Goal: Task Accomplishment & Management: Use online tool/utility

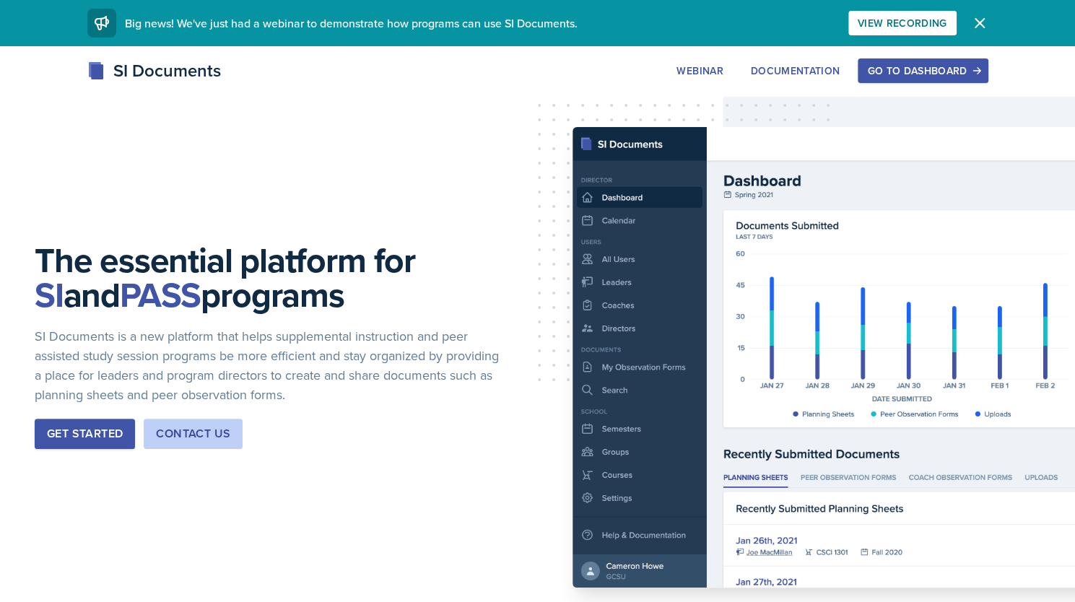
click at [912, 71] on div "Go to Dashboard" at bounding box center [922, 71] width 111 height 12
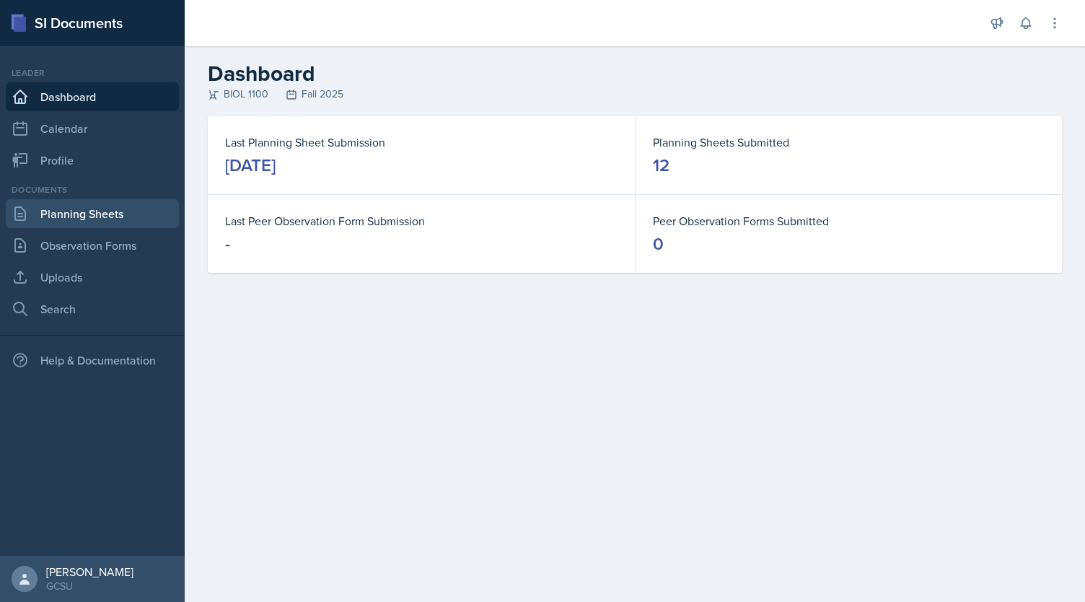
click at [78, 216] on link "Planning Sheets" at bounding box center [92, 213] width 173 height 29
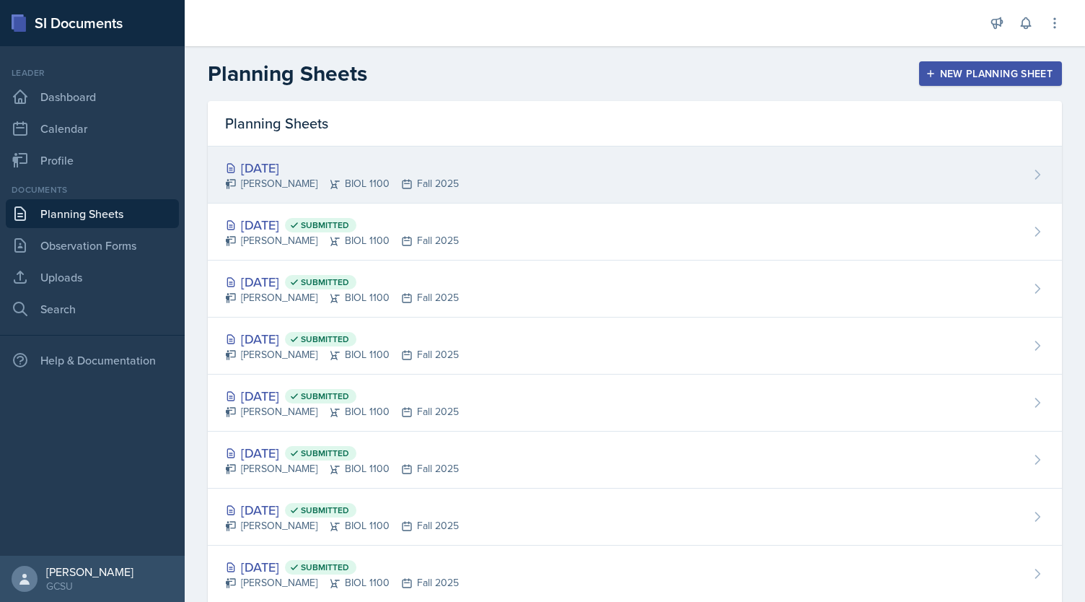
click at [263, 174] on div "[DATE]" at bounding box center [342, 167] width 234 height 19
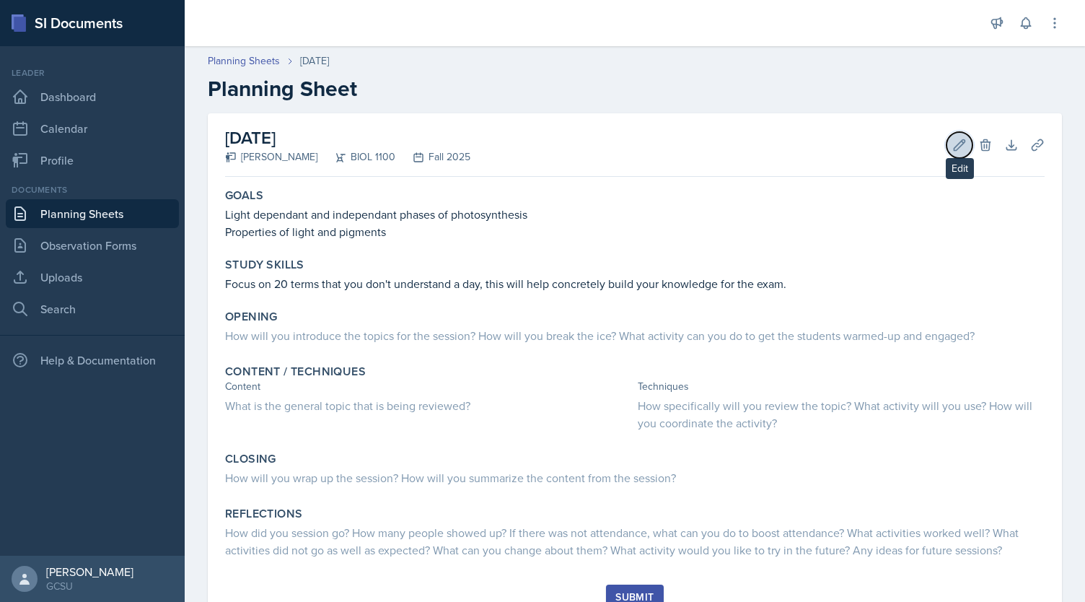
click at [955, 147] on icon at bounding box center [960, 144] width 11 height 11
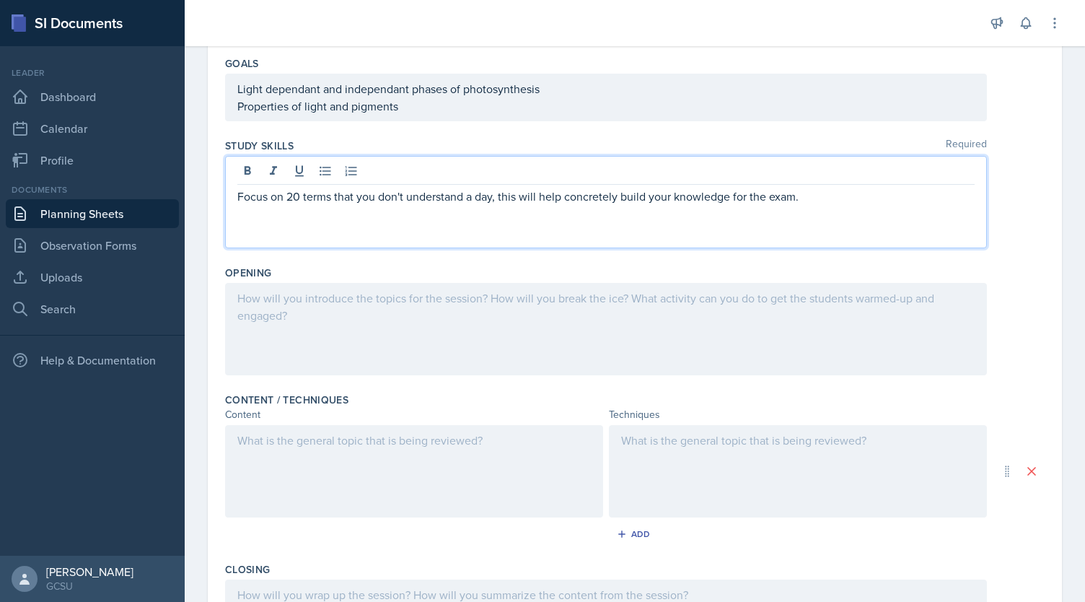
scroll to position [165, 0]
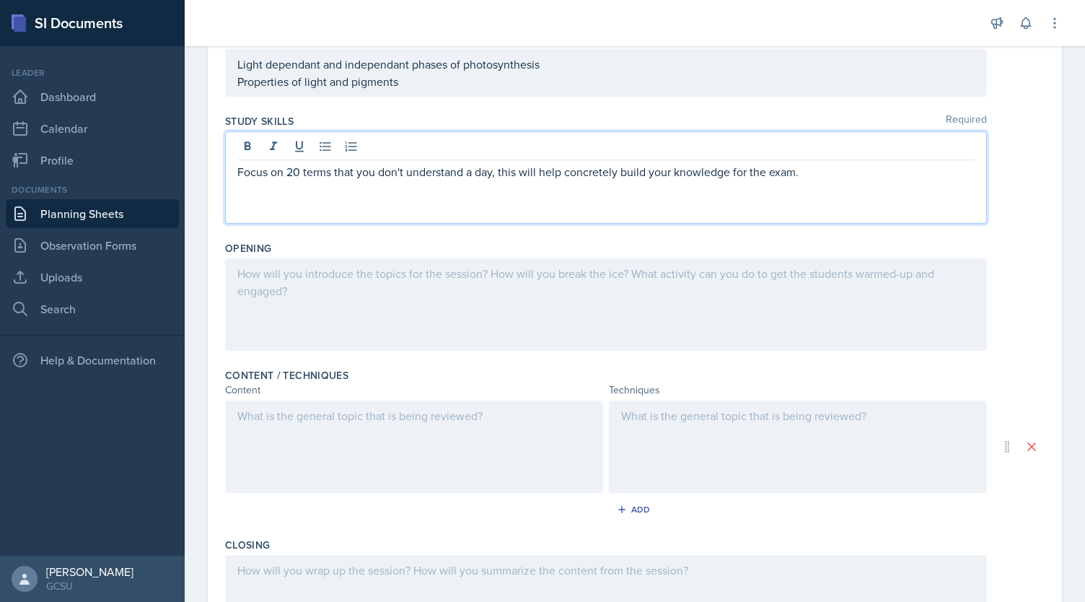
click at [297, 175] on p "Focus on 20 terms that you don't understand a day, this will help concretely bu…" at bounding box center [606, 171] width 738 height 17
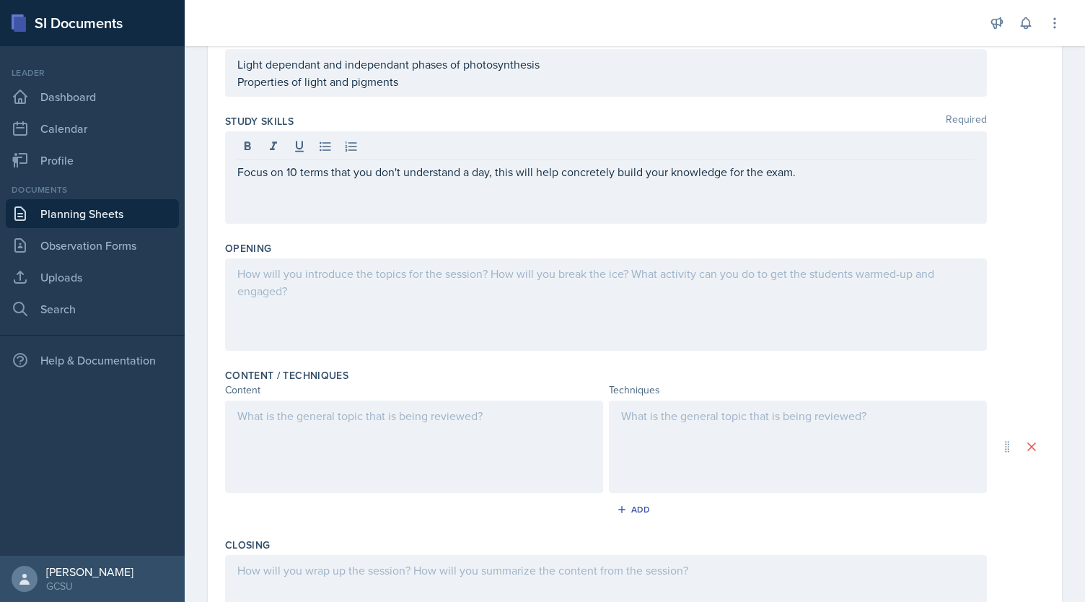
click at [315, 295] on div at bounding box center [606, 304] width 762 height 92
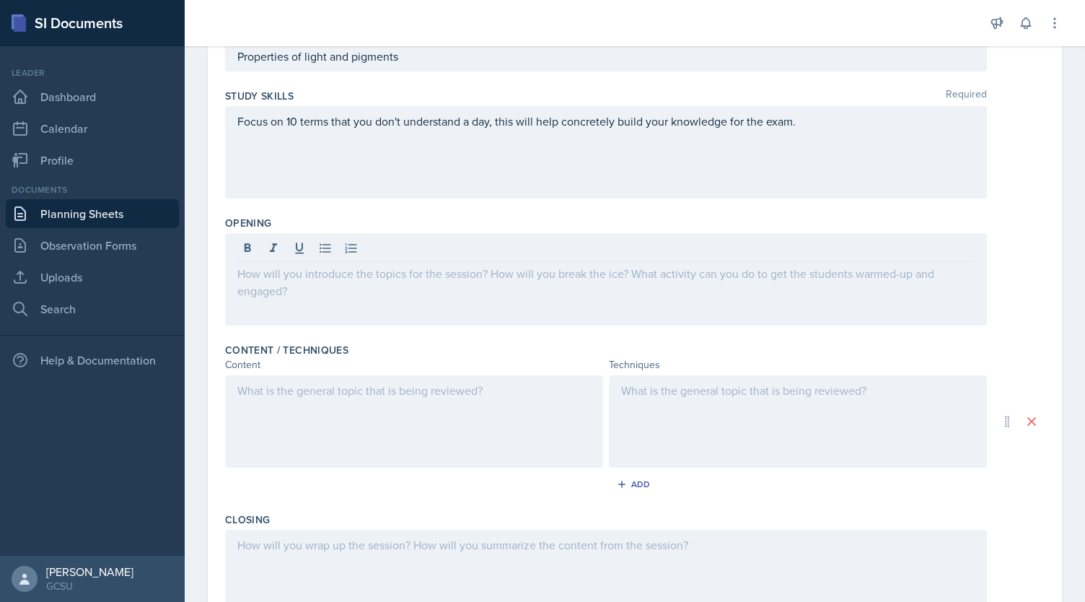
click at [315, 295] on div at bounding box center [606, 279] width 762 height 92
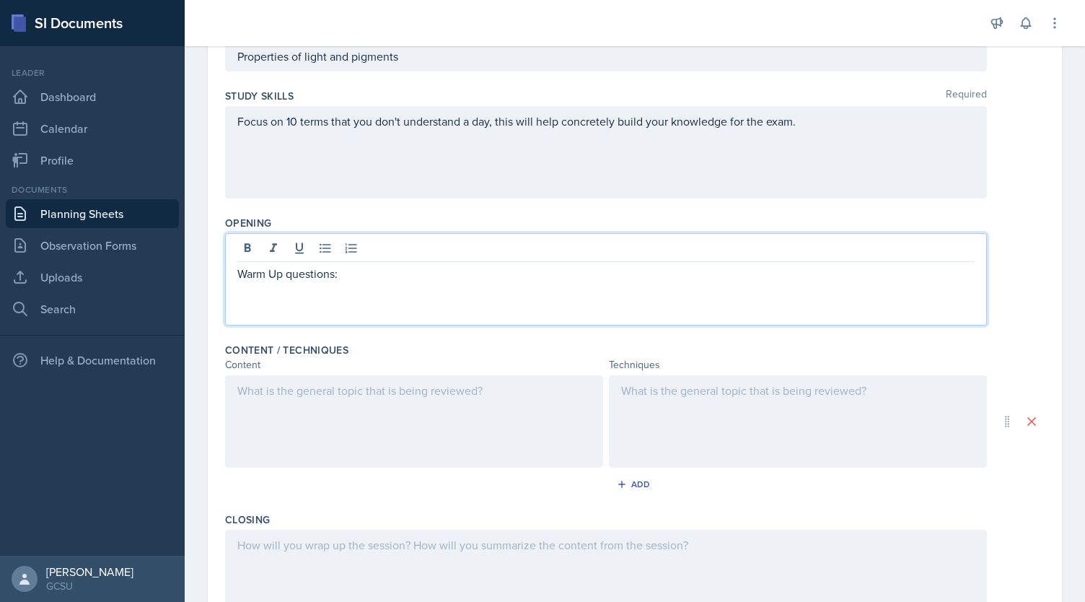
click at [539, 395] on div at bounding box center [414, 421] width 378 height 92
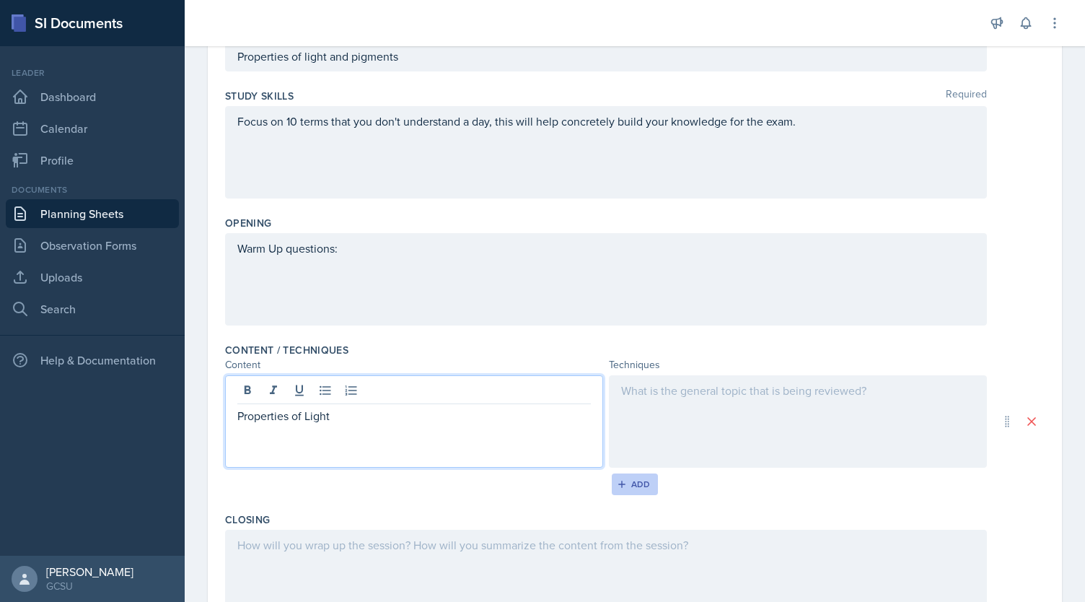
click at [644, 489] on button "Add" at bounding box center [635, 484] width 47 height 22
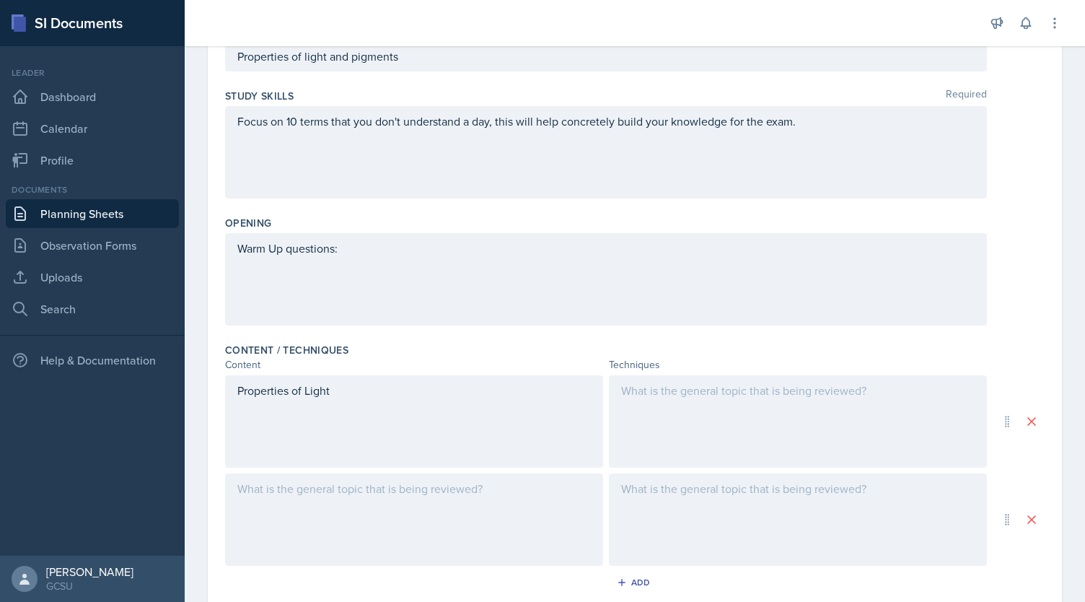
click at [473, 513] on div at bounding box center [414, 519] width 378 height 92
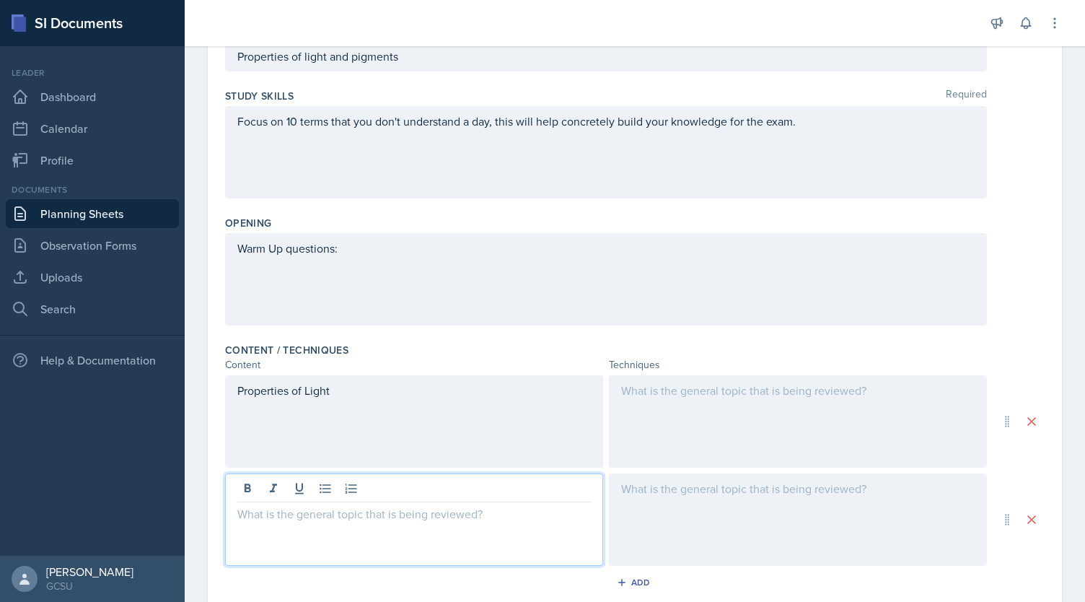
scroll to position [215, 0]
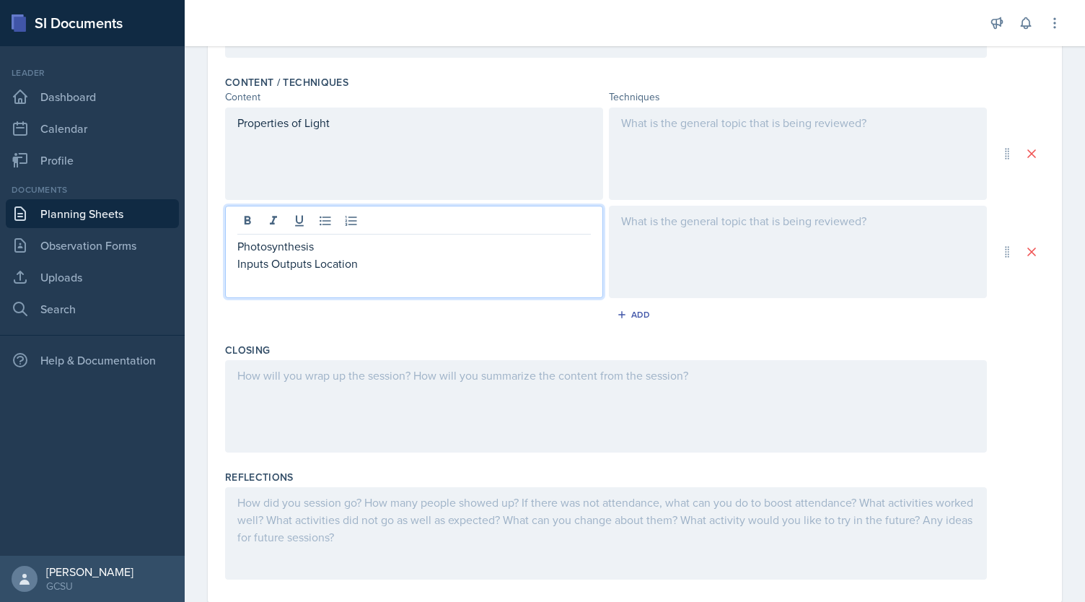
click at [646, 407] on div at bounding box center [606, 406] width 762 height 92
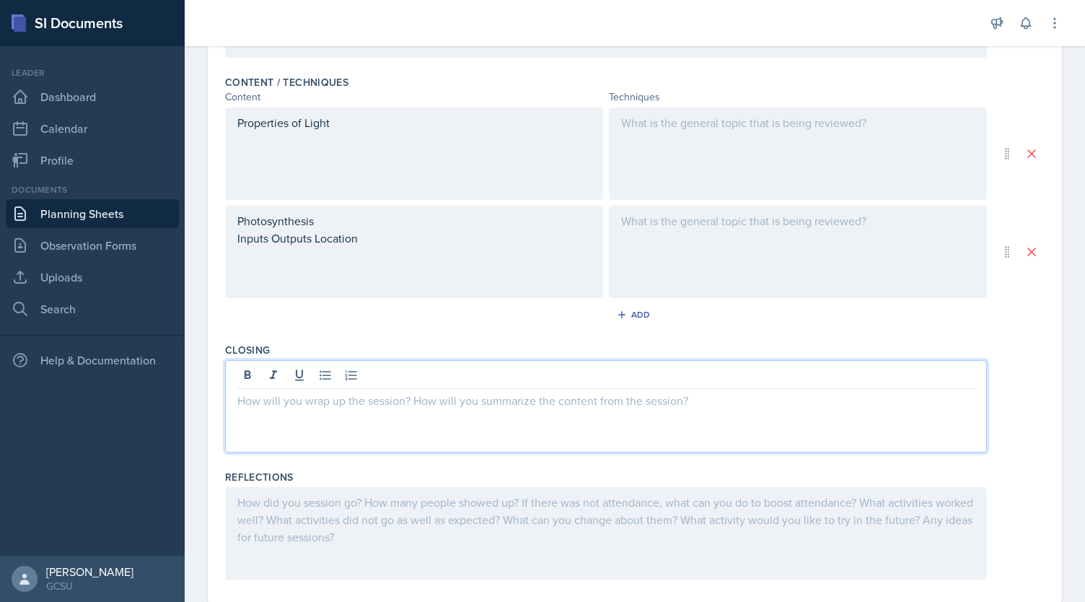
scroll to position [482, 0]
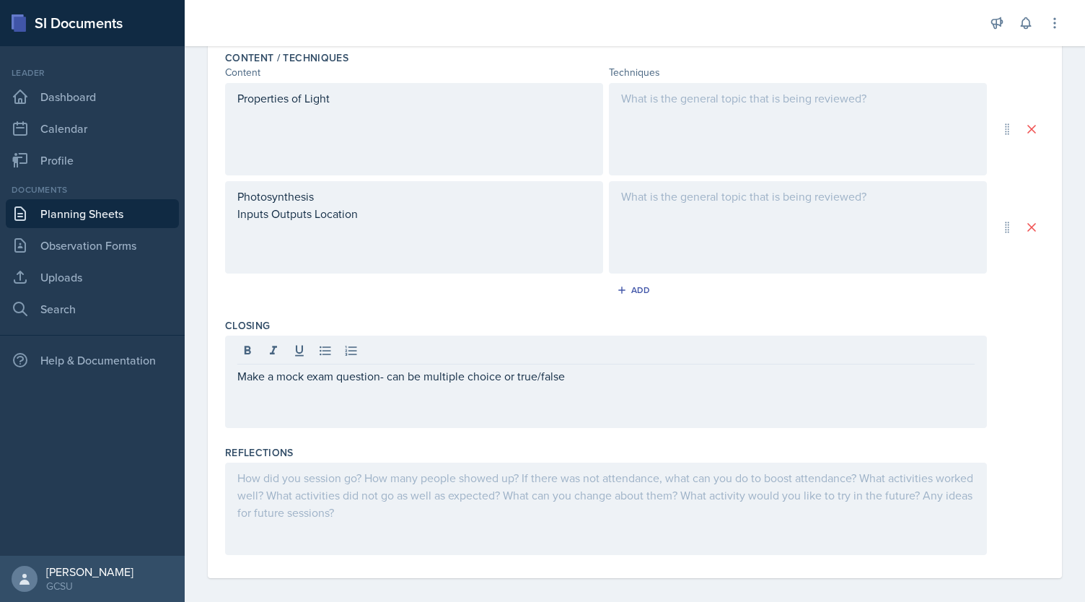
click at [528, 398] on div "Make a mock exam question- can be multiple choice or true/false" at bounding box center [606, 382] width 762 height 92
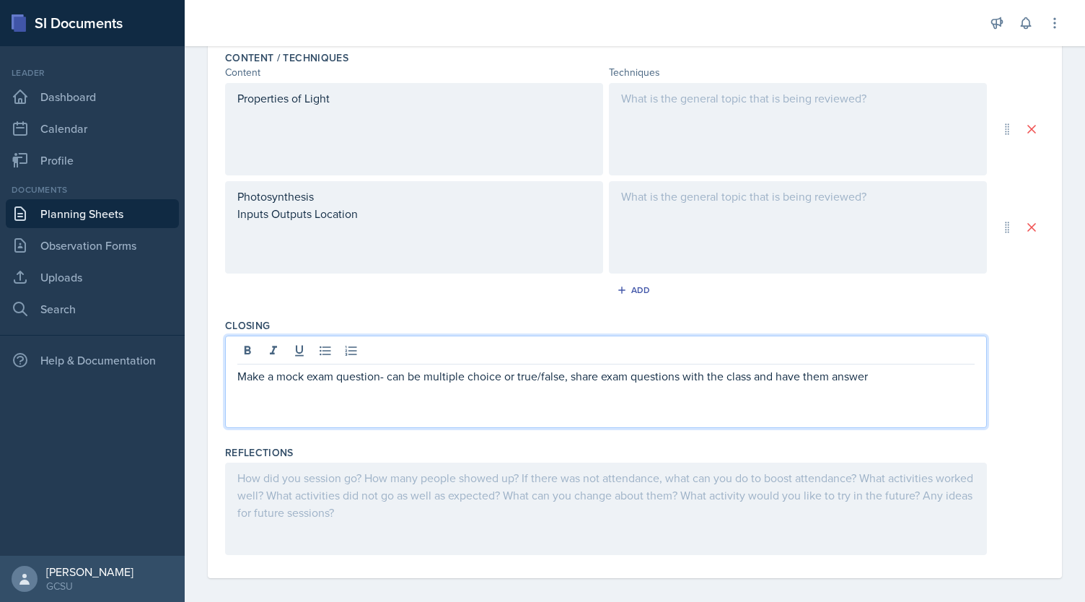
click at [624, 541] on div at bounding box center [606, 509] width 762 height 92
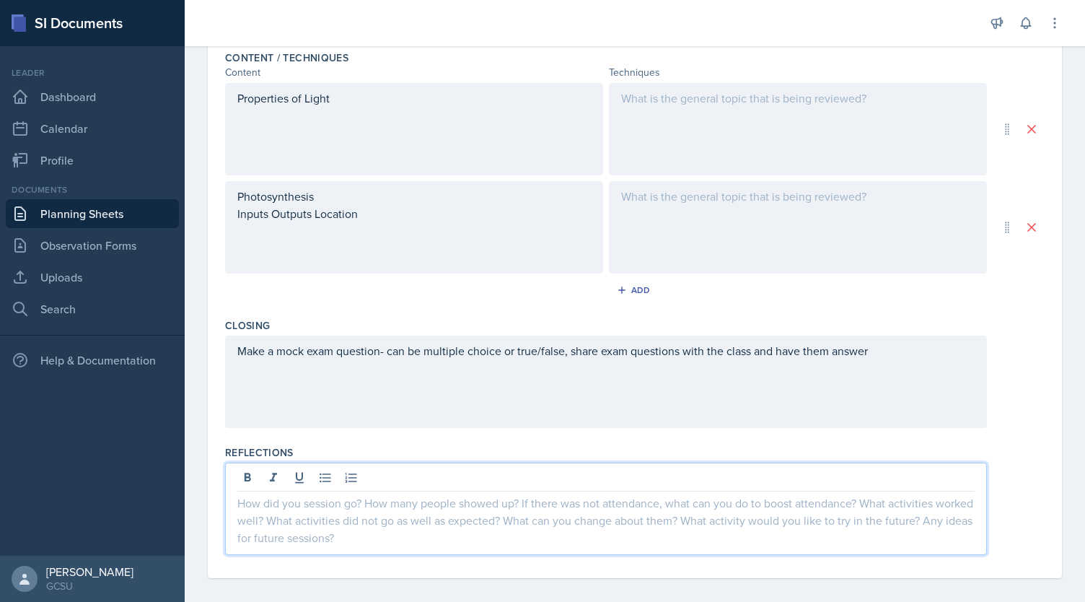
click at [624, 541] on div at bounding box center [606, 509] width 762 height 92
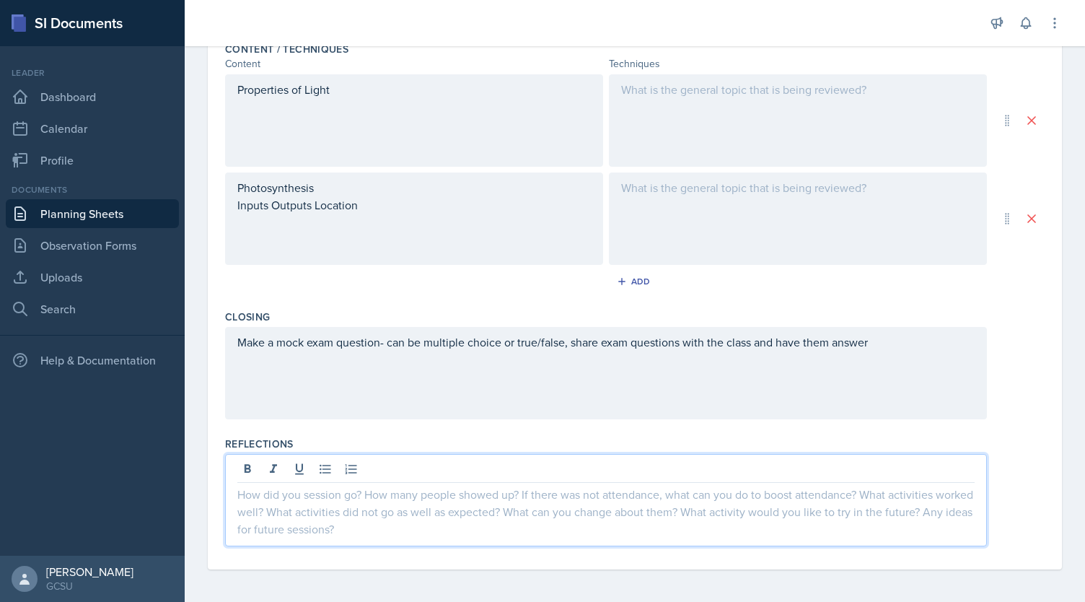
click at [639, 488] on p at bounding box center [606, 494] width 738 height 17
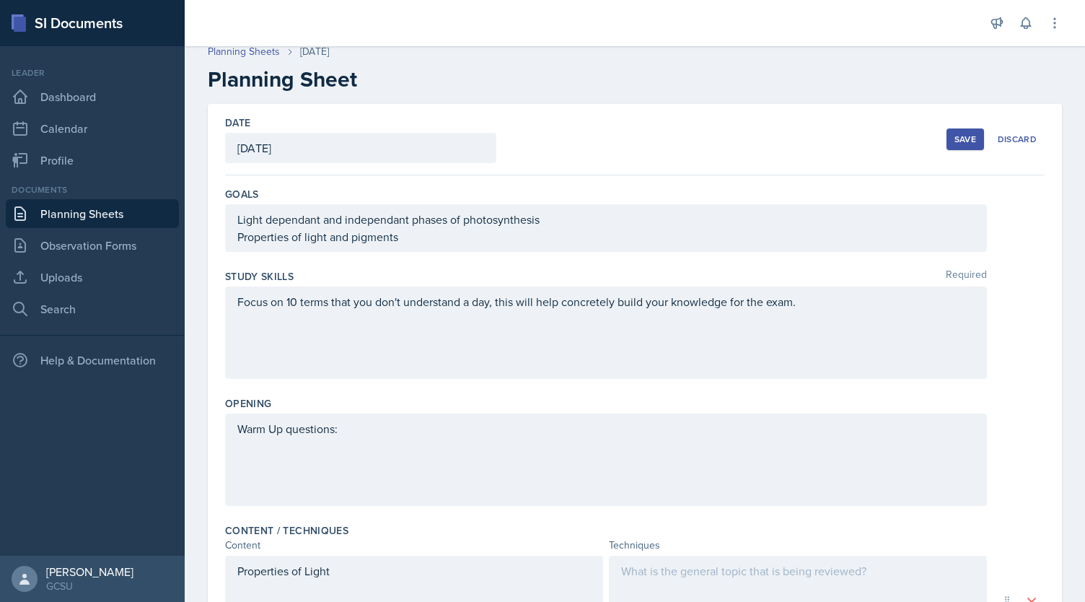
scroll to position [0, 0]
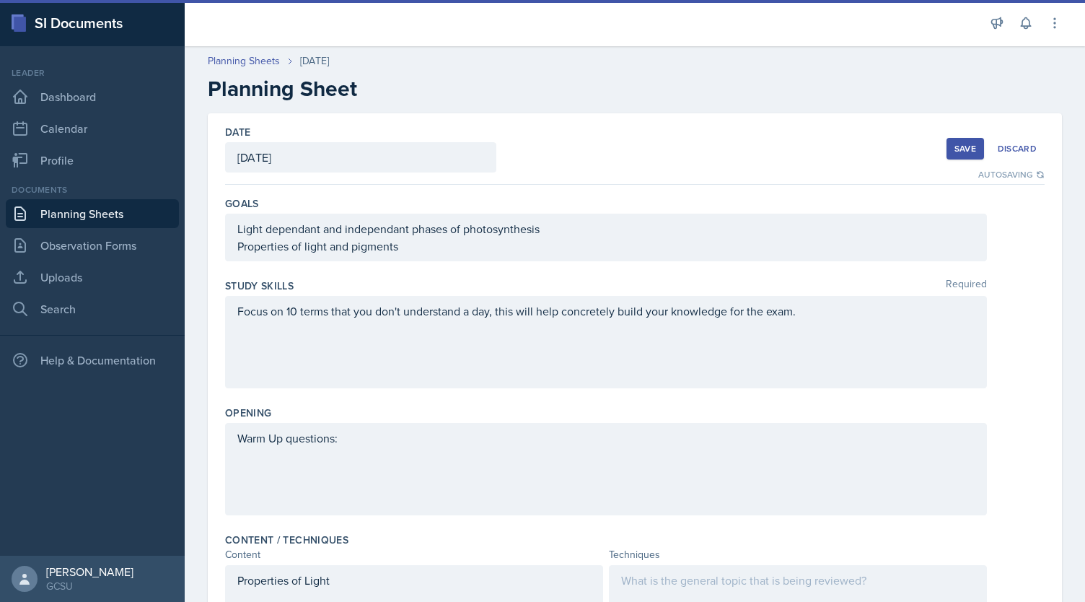
click at [953, 154] on button "Save" at bounding box center [966, 149] width 38 height 22
